Goal: Transaction & Acquisition: Purchase product/service

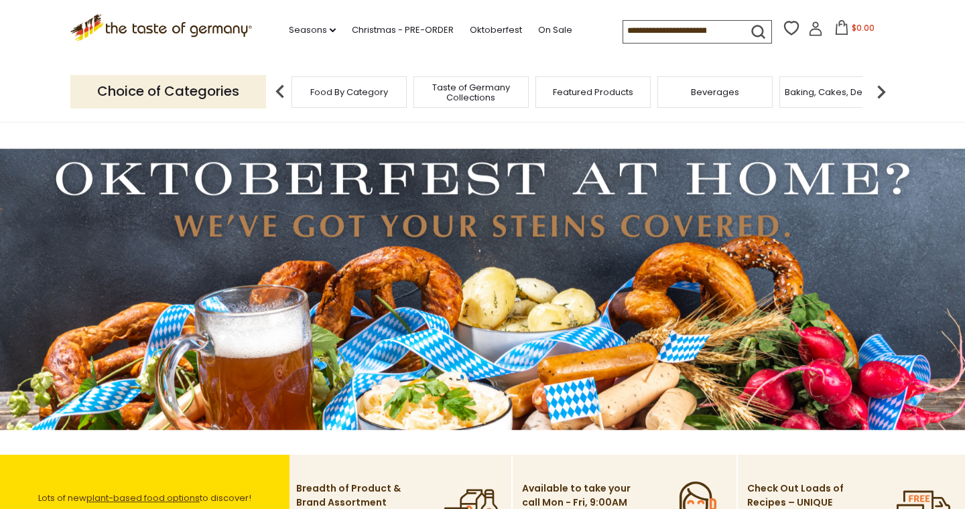
click at [623, 32] on input at bounding box center [679, 30] width 113 height 19
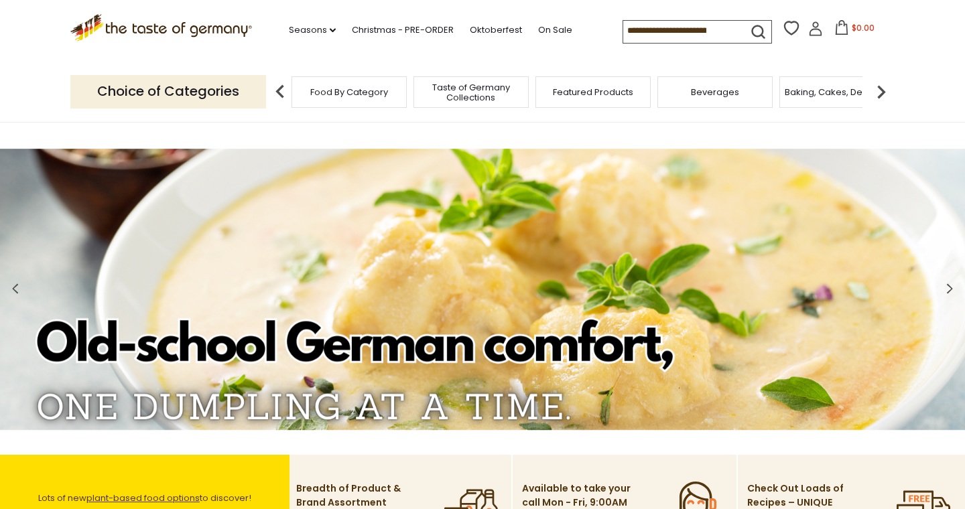
drag, startPoint x: 691, startPoint y: 30, endPoint x: 524, endPoint y: 19, distance: 167.1
click at [524, 19] on div ".st0{fill:#EDD300;} .st1{fill:#D33E21;} .st0{fill:#EDD300;} .st1{fill:#D33E21;}…" at bounding box center [482, 31] width 824 height 62
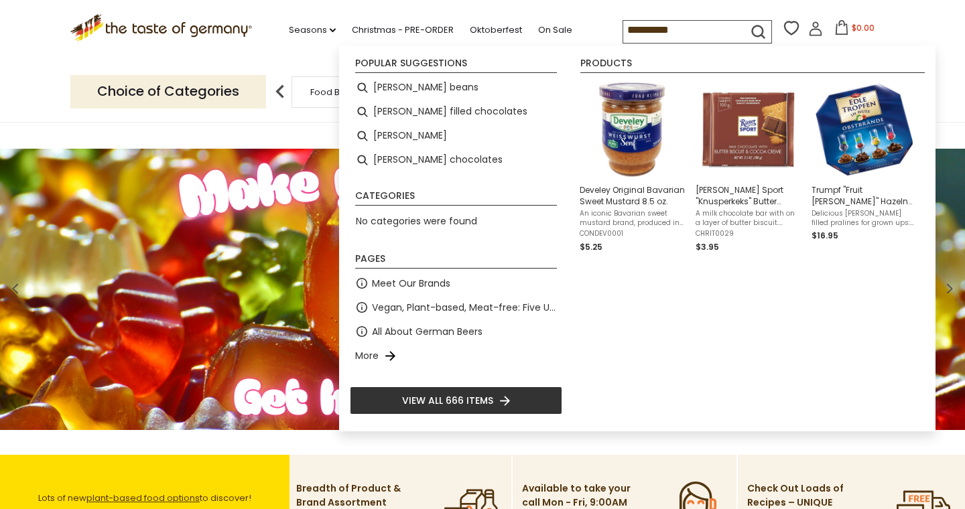
type input "**********"
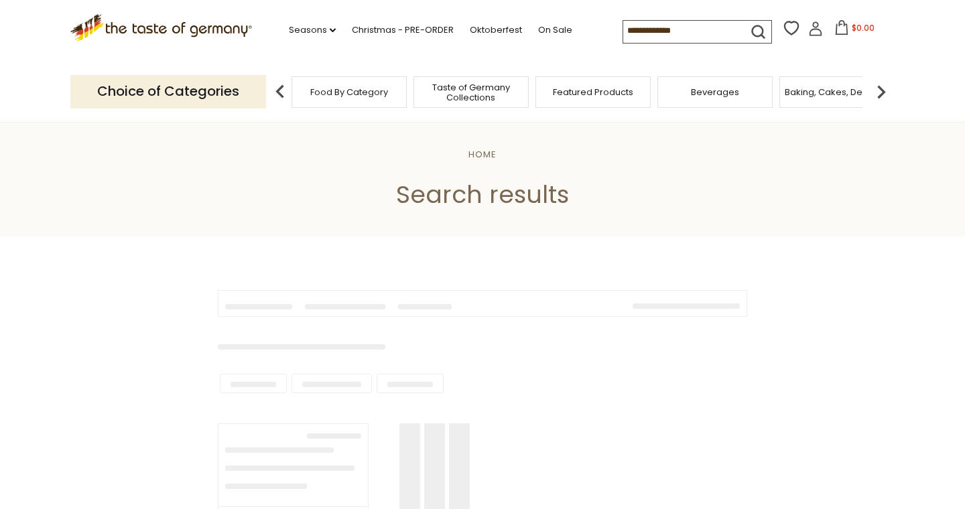
type input "**********"
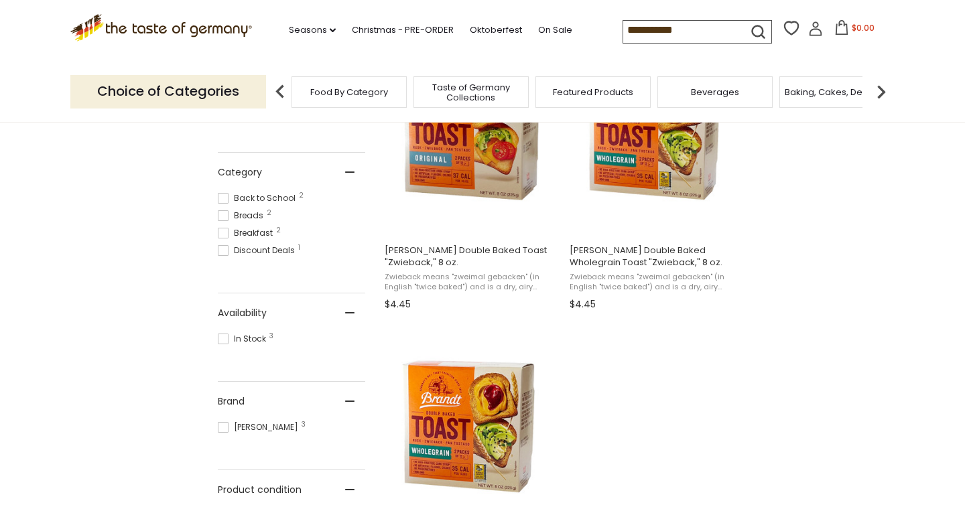
scroll to position [340, 0]
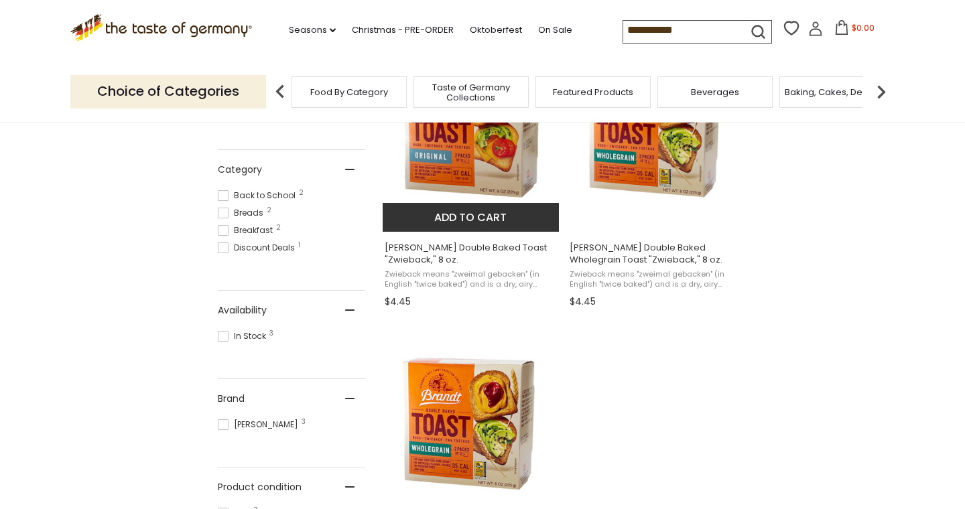
click at [460, 184] on img "Brandt Double Baked Toast" at bounding box center [471, 132] width 178 height 178
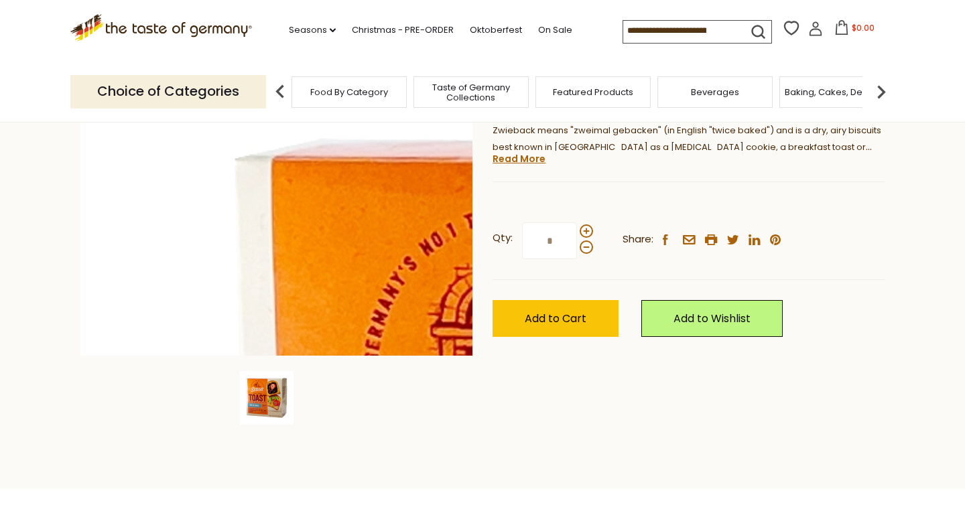
scroll to position [227, 0]
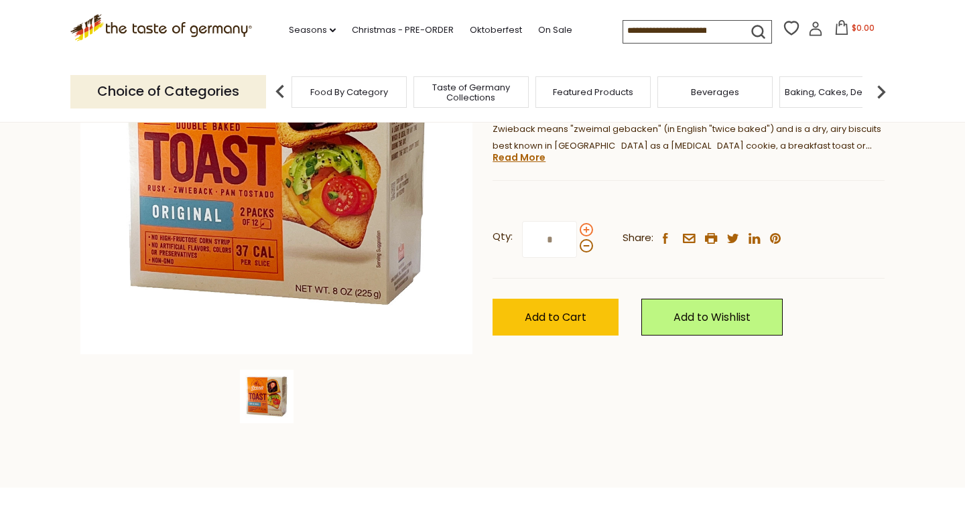
click at [588, 227] on span at bounding box center [585, 229] width 13 height 13
click at [577, 227] on input "*" at bounding box center [549, 239] width 55 height 37
click at [588, 228] on span at bounding box center [585, 229] width 13 height 13
click at [577, 228] on input "*" at bounding box center [549, 239] width 55 height 37
click at [588, 228] on span at bounding box center [585, 229] width 13 height 13
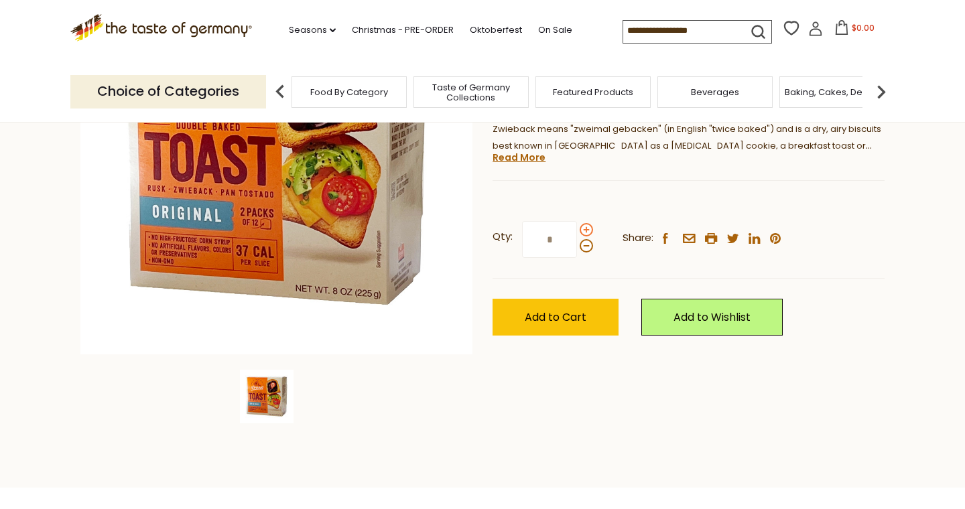
click at [577, 228] on input "*" at bounding box center [549, 239] width 55 height 37
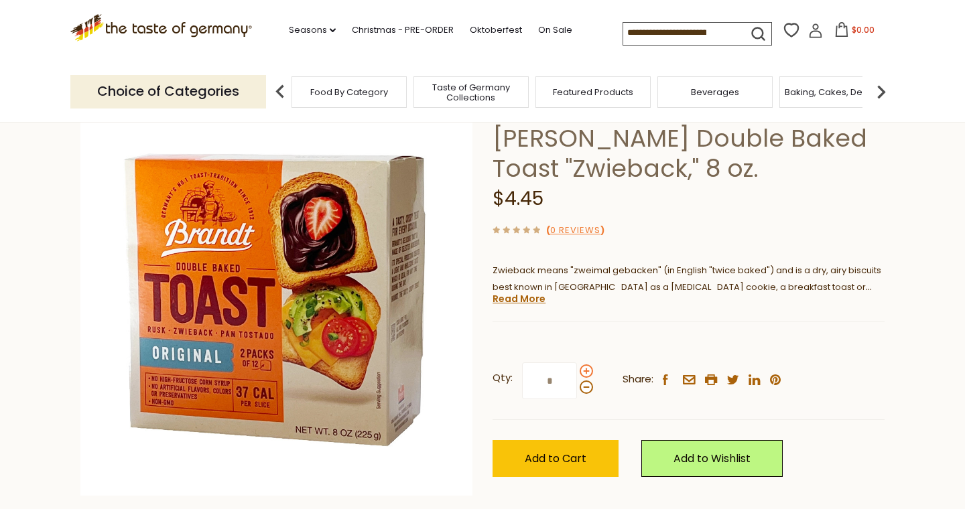
scroll to position [71, 0]
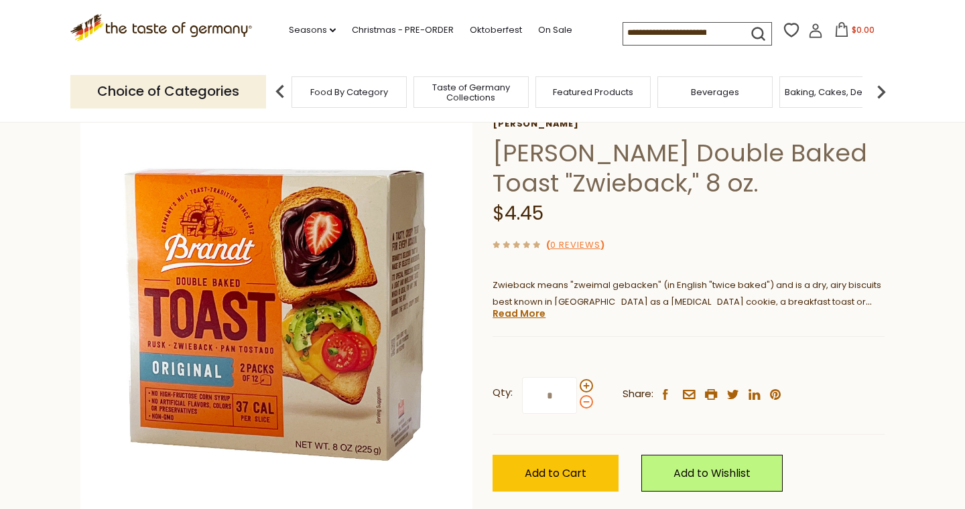
click at [585, 397] on span at bounding box center [585, 401] width 13 height 13
click at [577, 397] on input "*" at bounding box center [549, 395] width 55 height 37
click at [582, 384] on span at bounding box center [585, 385] width 13 height 13
click at [577, 384] on input "*" at bounding box center [549, 395] width 55 height 37
click at [581, 384] on span at bounding box center [585, 385] width 13 height 13
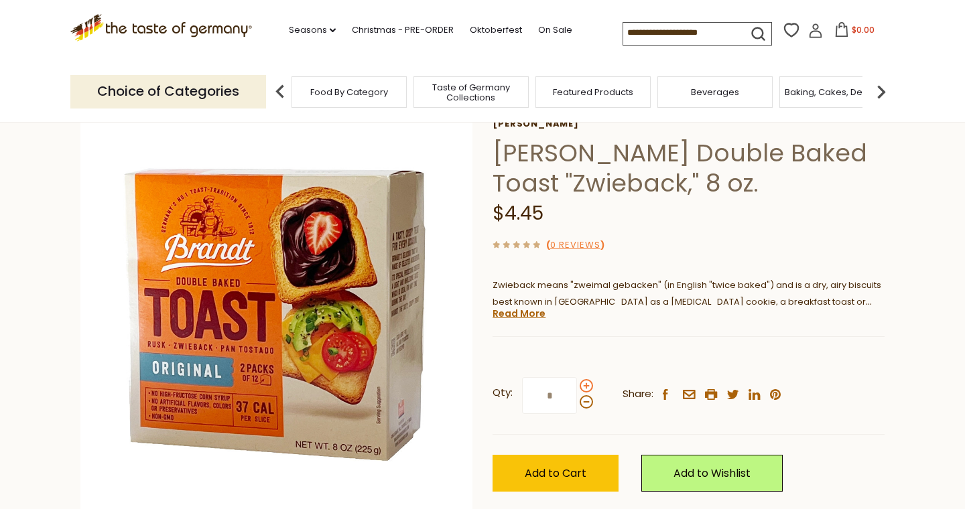
click at [577, 384] on input "*" at bounding box center [549, 395] width 55 height 37
click at [582, 397] on span at bounding box center [585, 401] width 13 height 13
click at [577, 397] on input "*" at bounding box center [549, 395] width 55 height 37
type input "*"
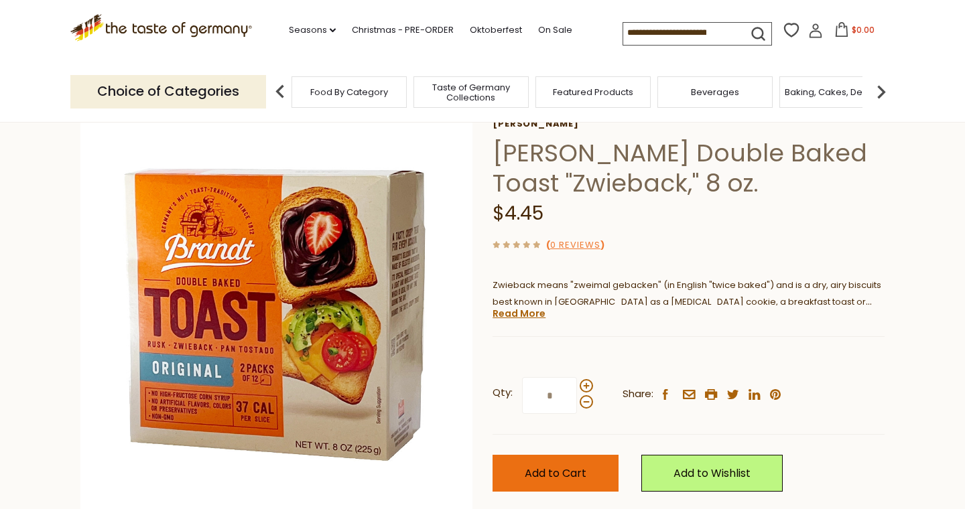
click at [570, 462] on button "Add to Cart" at bounding box center [555, 473] width 126 height 37
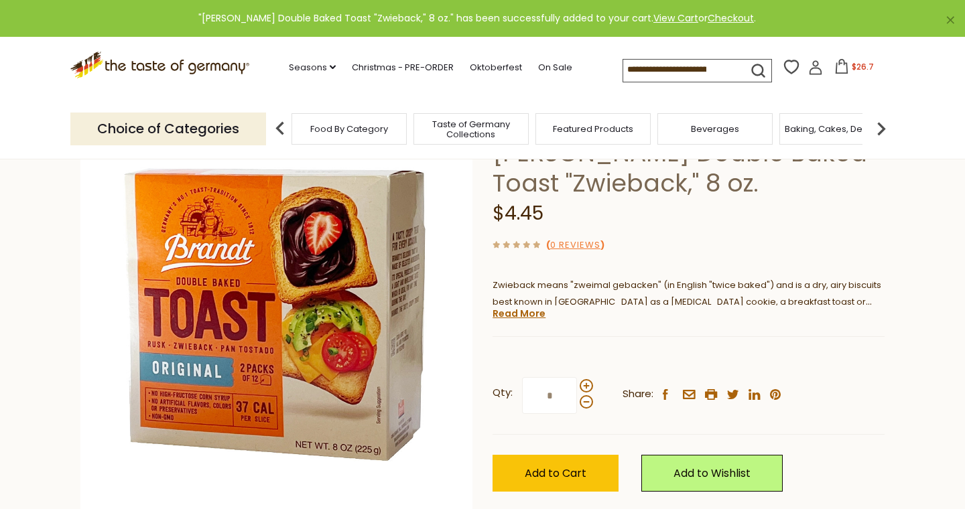
click at [832, 59] on button "$26.7" at bounding box center [853, 69] width 57 height 20
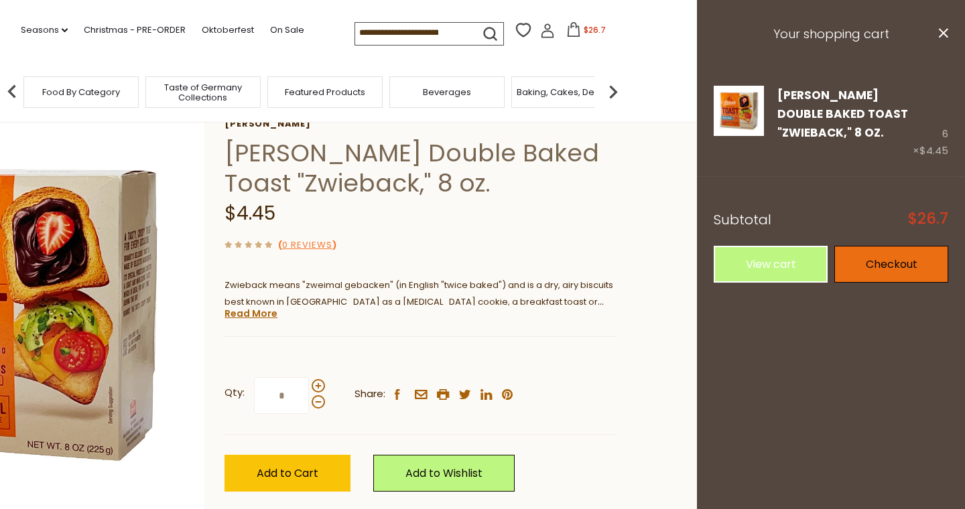
click at [892, 263] on link "Checkout" at bounding box center [891, 264] width 114 height 37
